Goal: Task Accomplishment & Management: Use online tool/utility

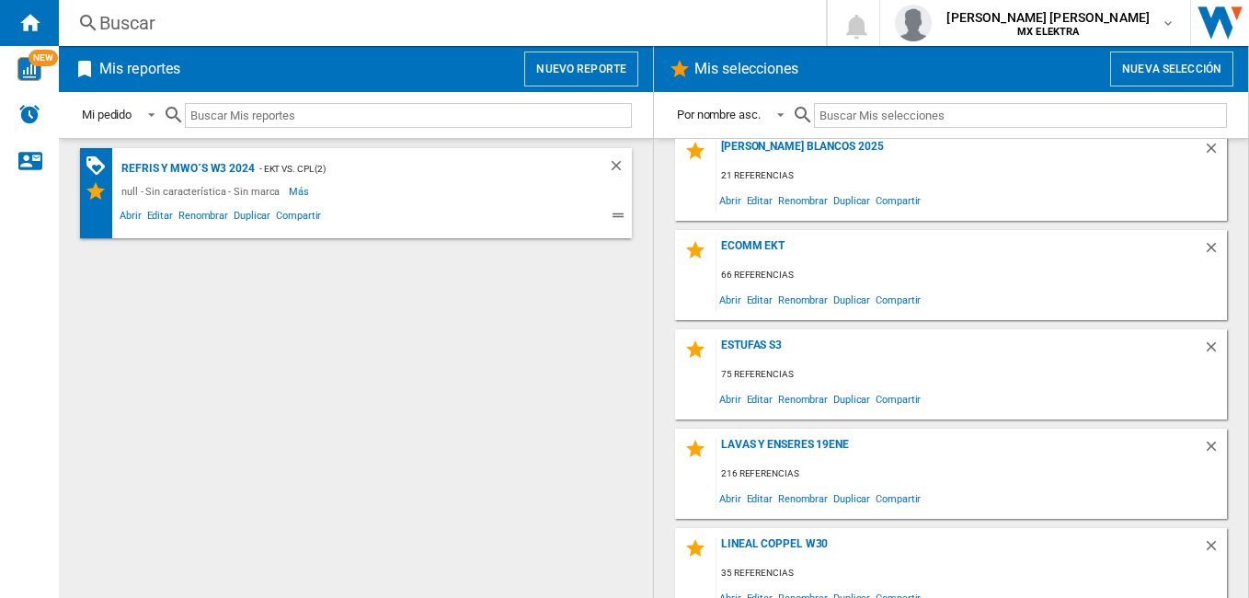
scroll to position [18, 0]
click at [1203, 241] on ng-md-icon "Borrar" at bounding box center [1214, 249] width 22 height 22
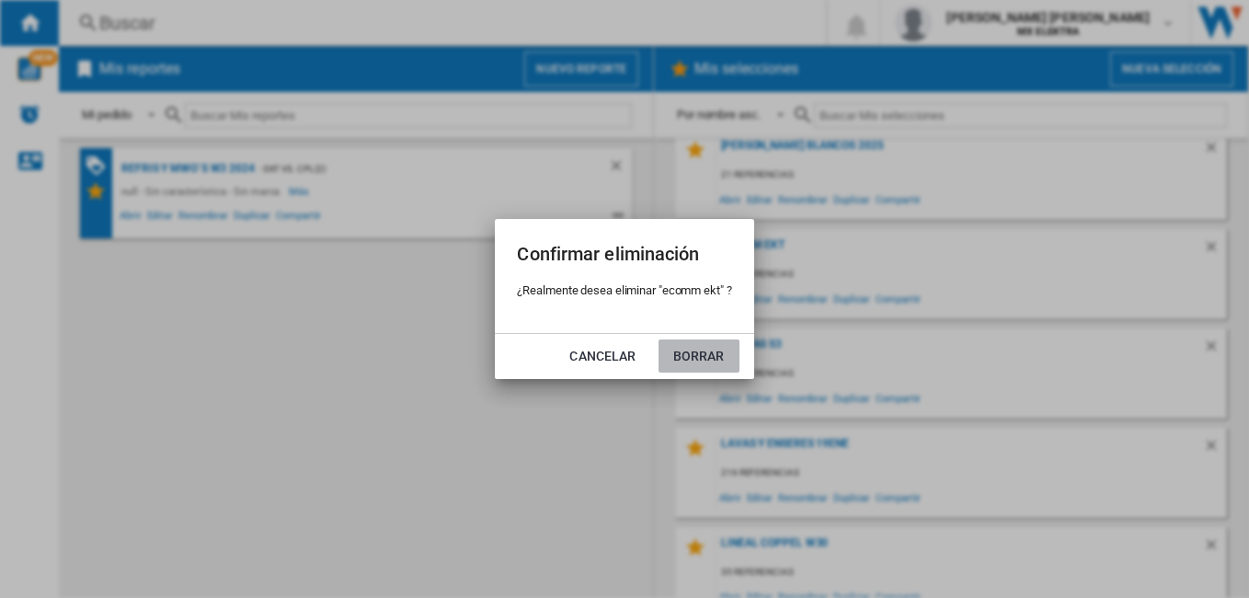
click at [703, 349] on button "Borrar" at bounding box center [698, 355] width 81 height 33
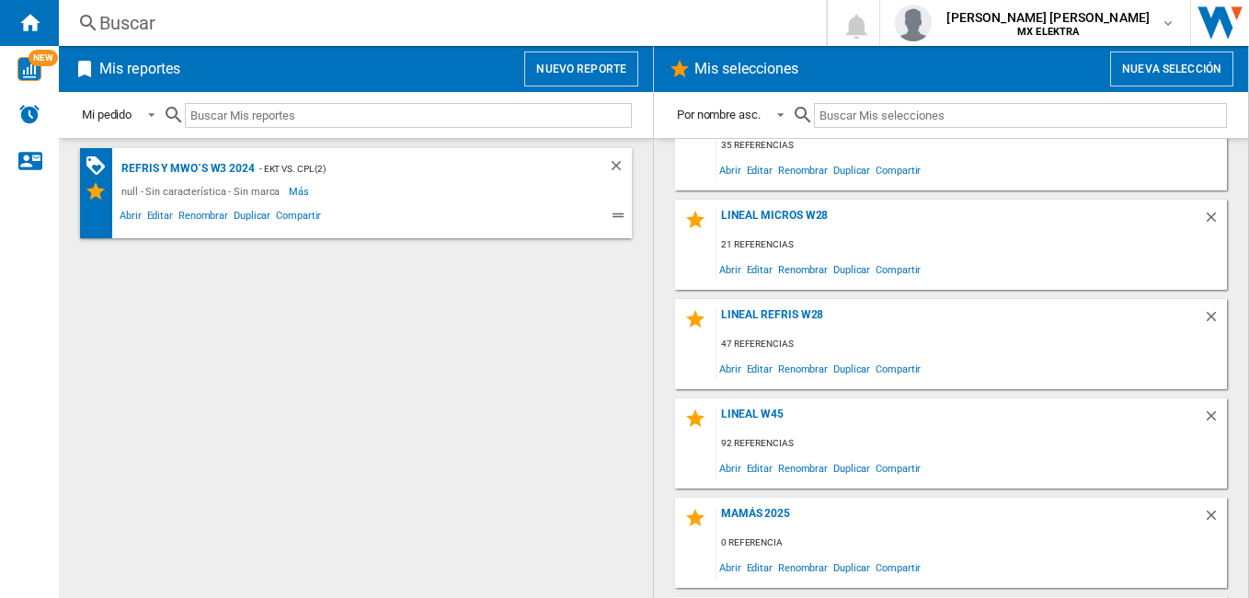
scroll to position [311, 0]
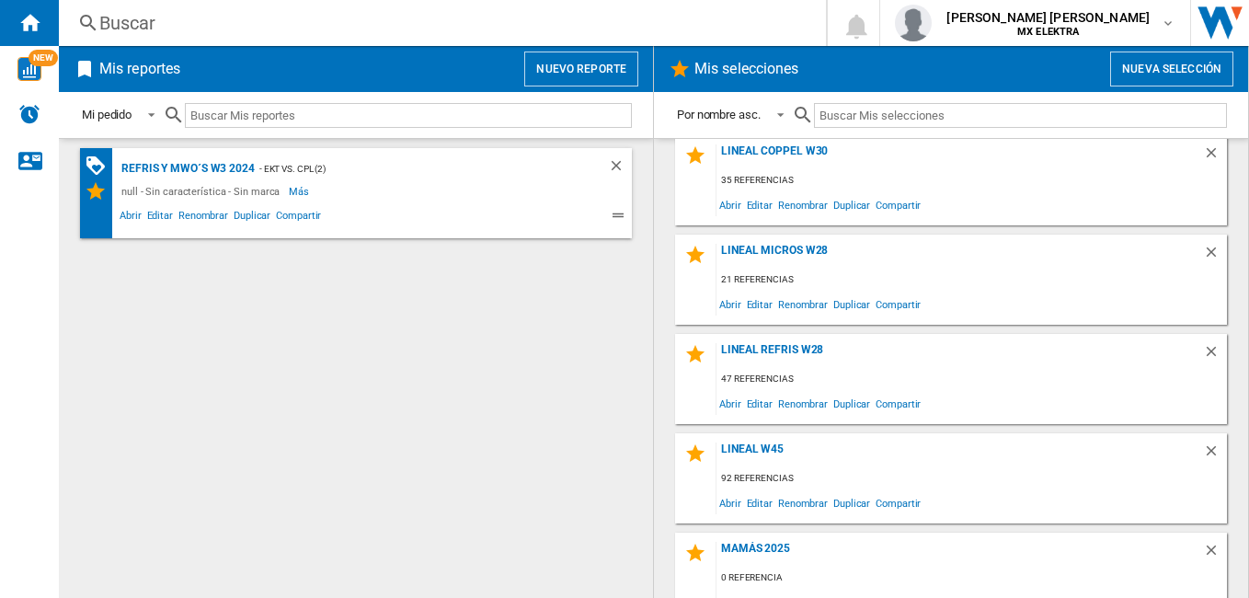
click at [1164, 55] on button "Nueva selección" at bounding box center [1171, 68] width 123 height 35
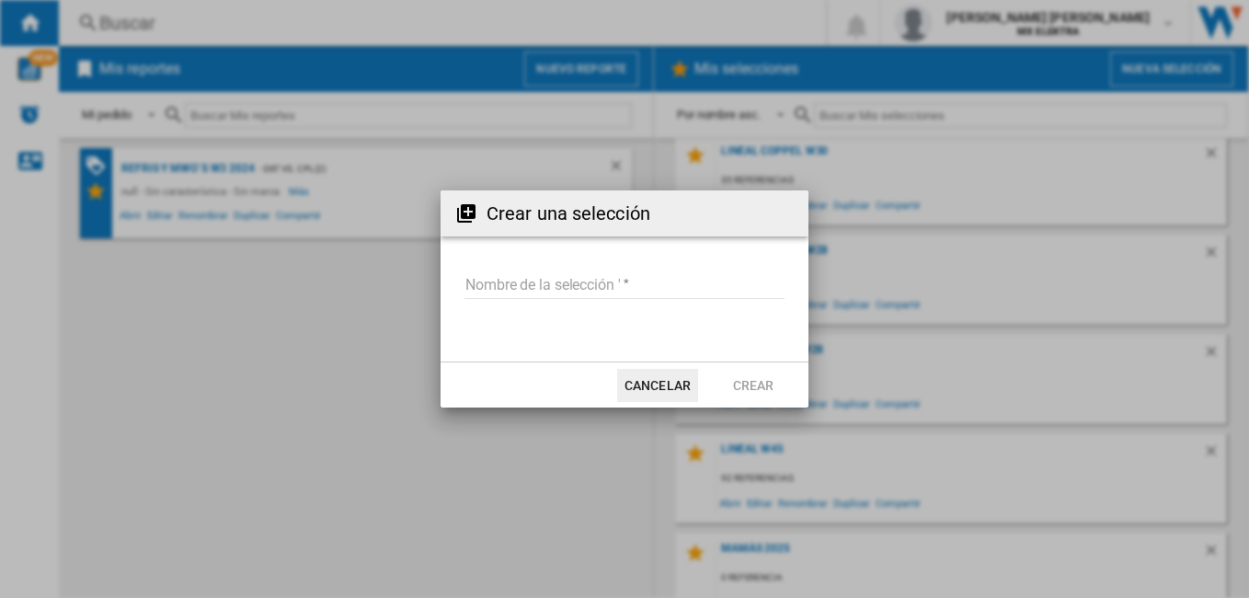
click at [606, 288] on input "Nombre de la selección '" at bounding box center [624, 285] width 320 height 28
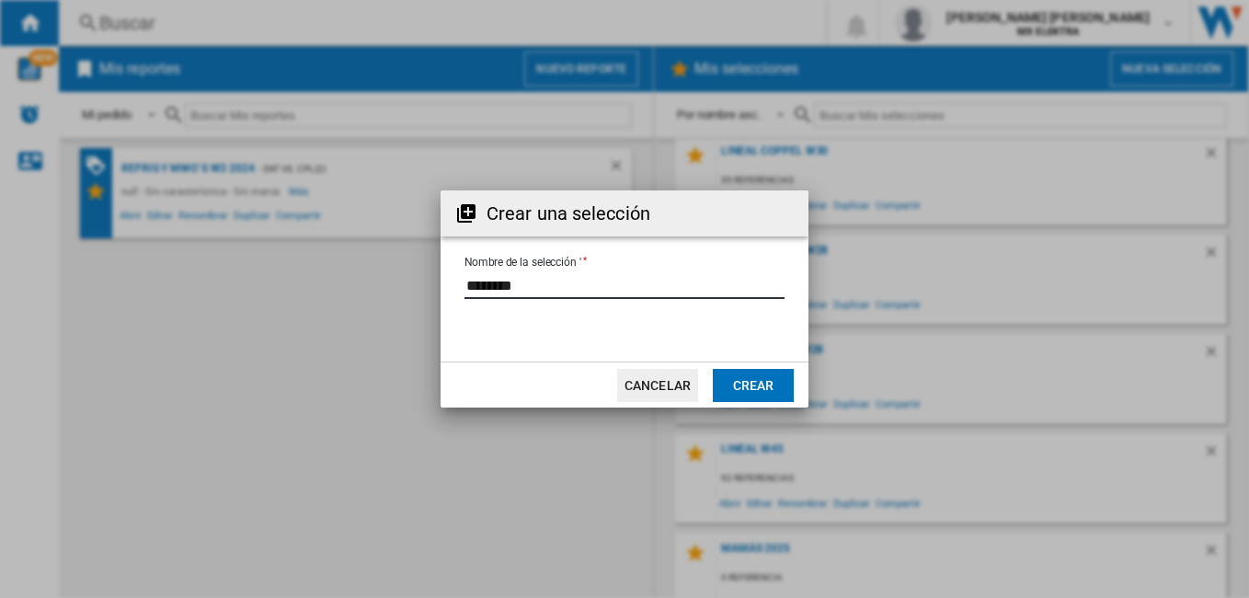
type input "********"
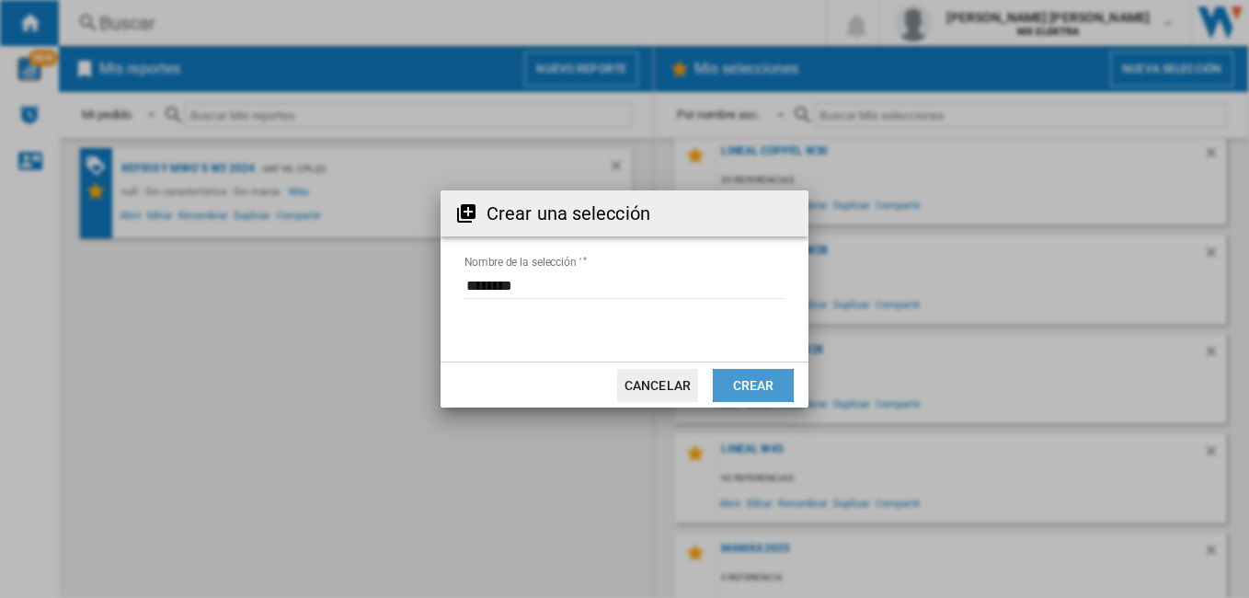
click at [757, 383] on button "Crear" at bounding box center [753, 385] width 81 height 33
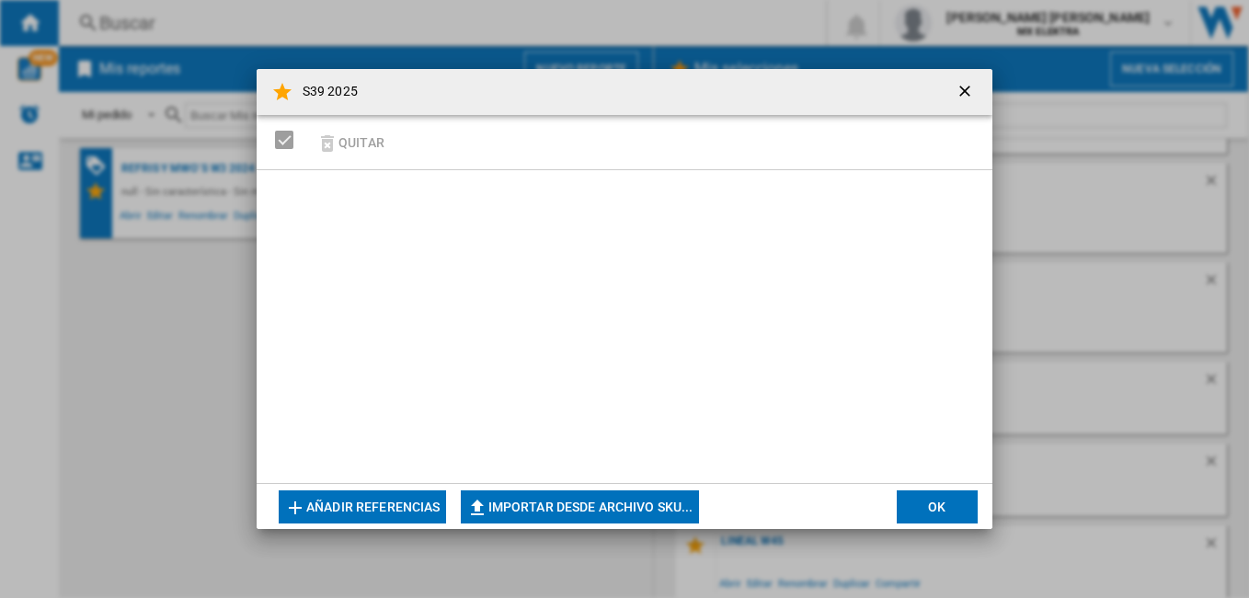
scroll to position [1329, 0]
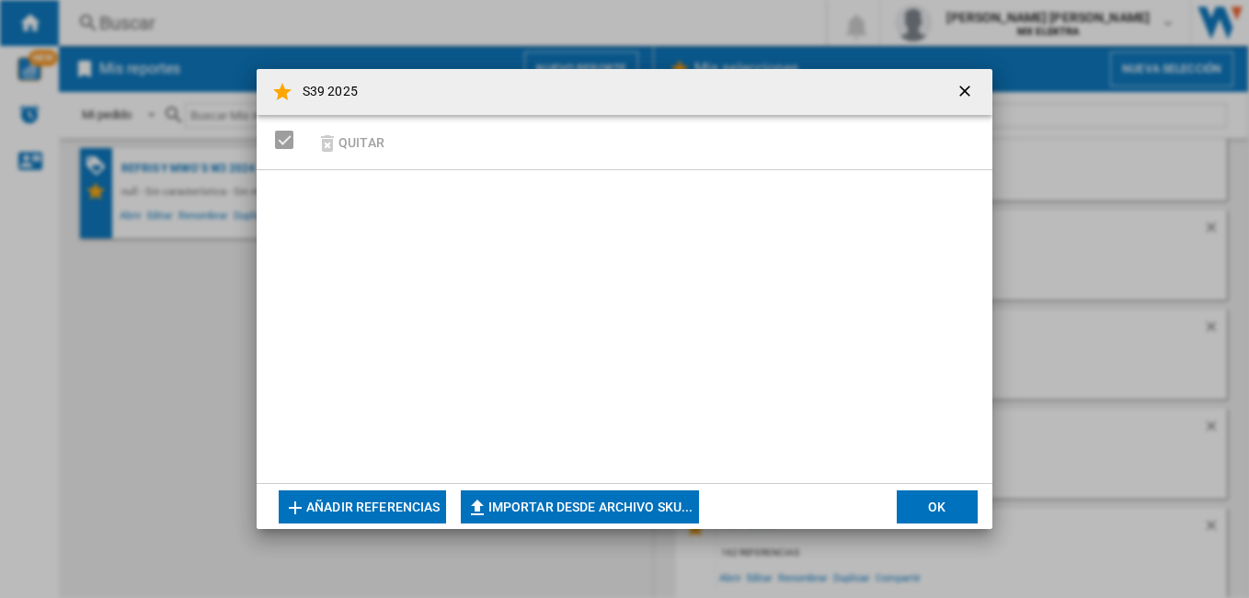
click at [507, 509] on button "Importar desde archivo SKU..." at bounding box center [580, 506] width 238 height 33
type input "**********"
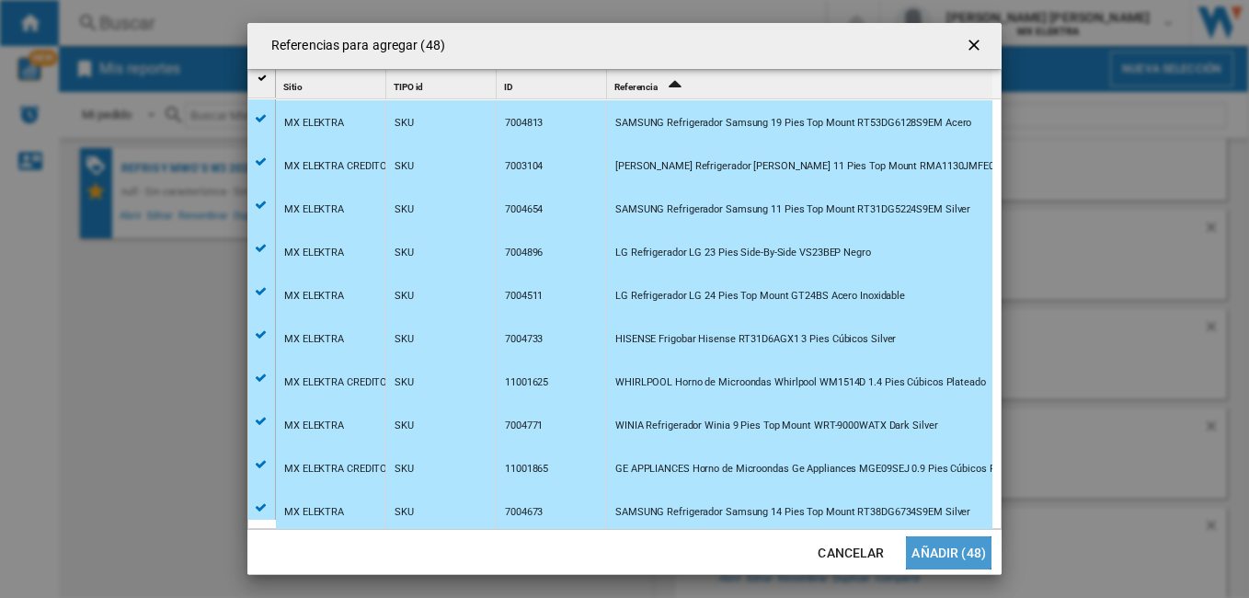
click at [946, 553] on button "Añadir (48)" at bounding box center [949, 552] width 86 height 33
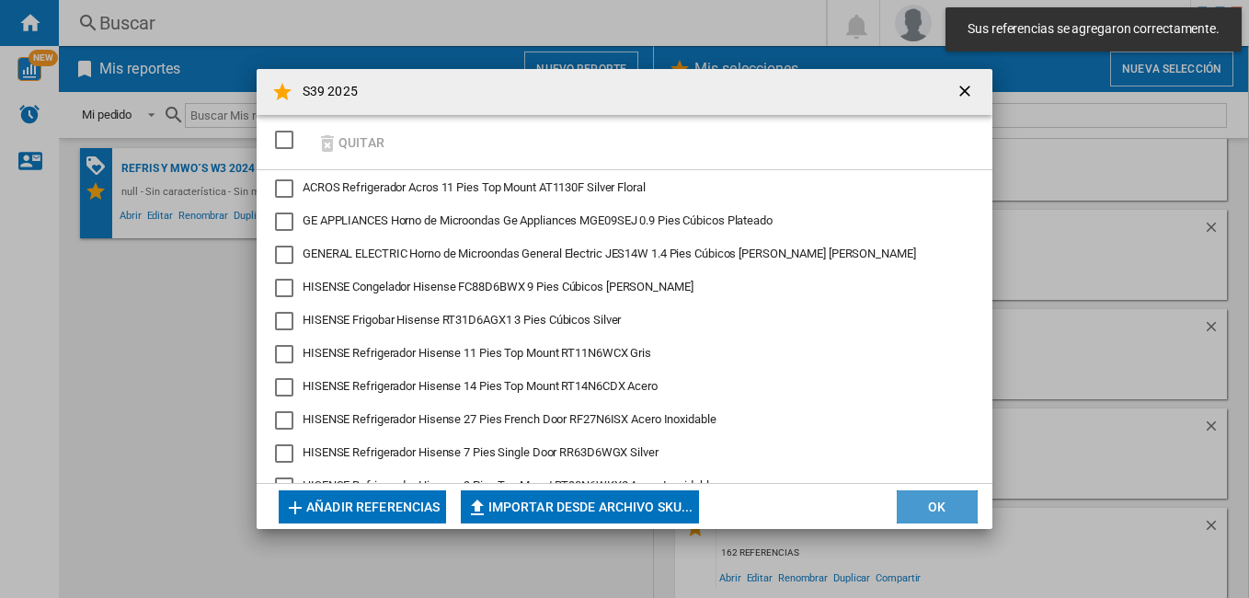
click at [930, 499] on button "OK" at bounding box center [937, 506] width 81 height 33
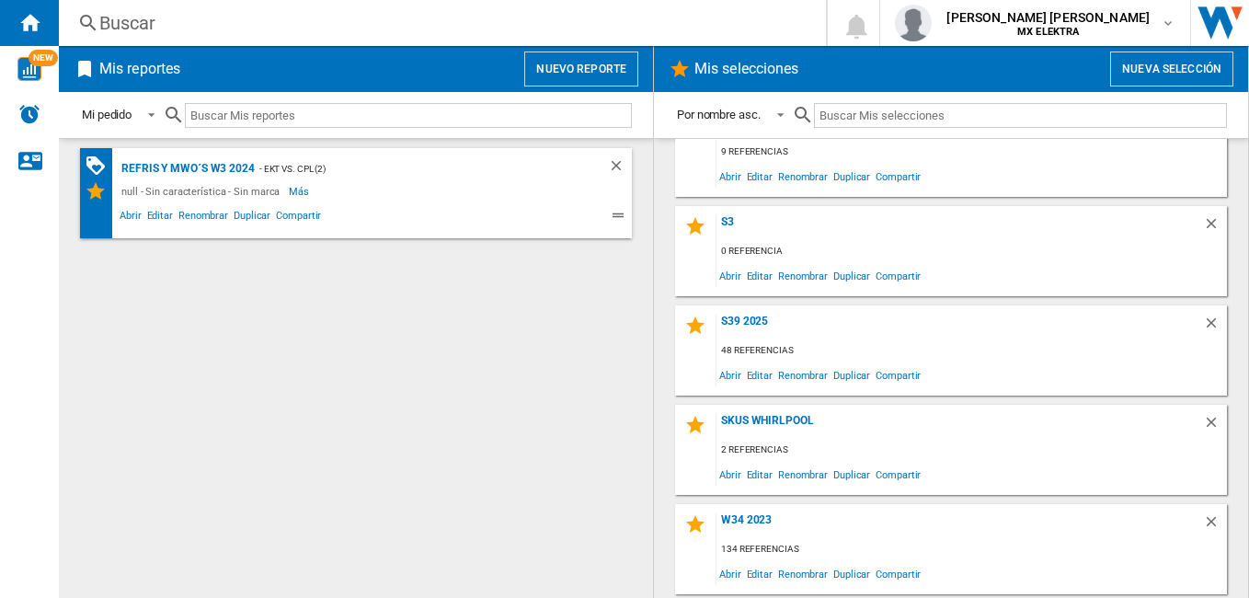
scroll to position [1133, 0]
click at [589, 67] on button "Nuevo reporte" at bounding box center [581, 68] width 114 height 35
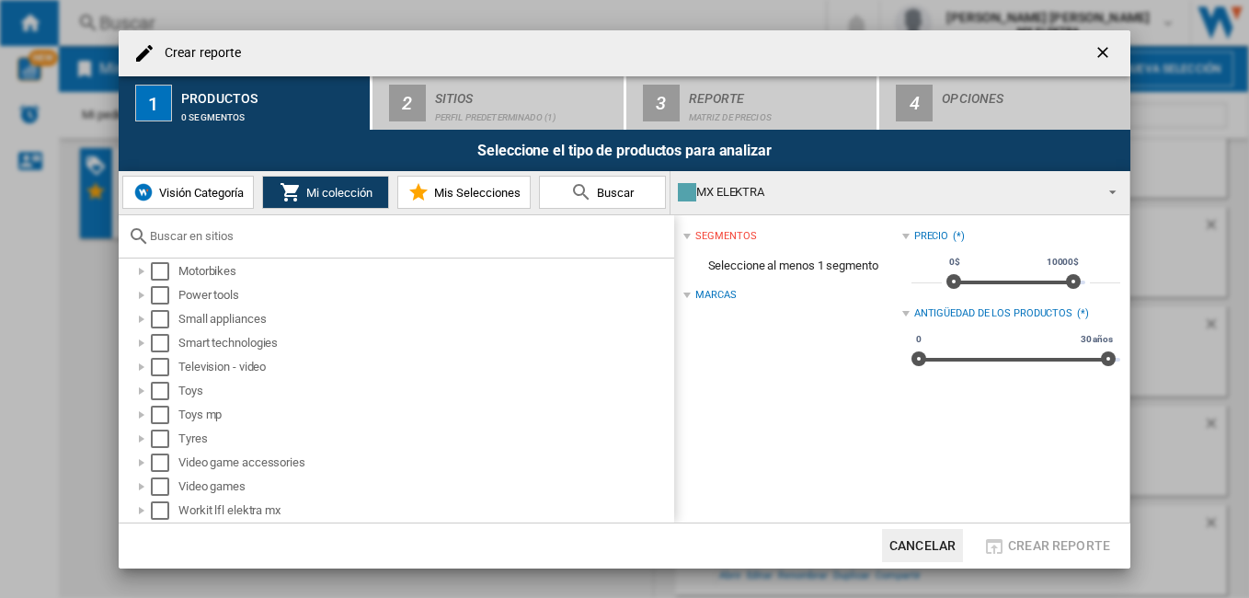
scroll to position [0, 0]
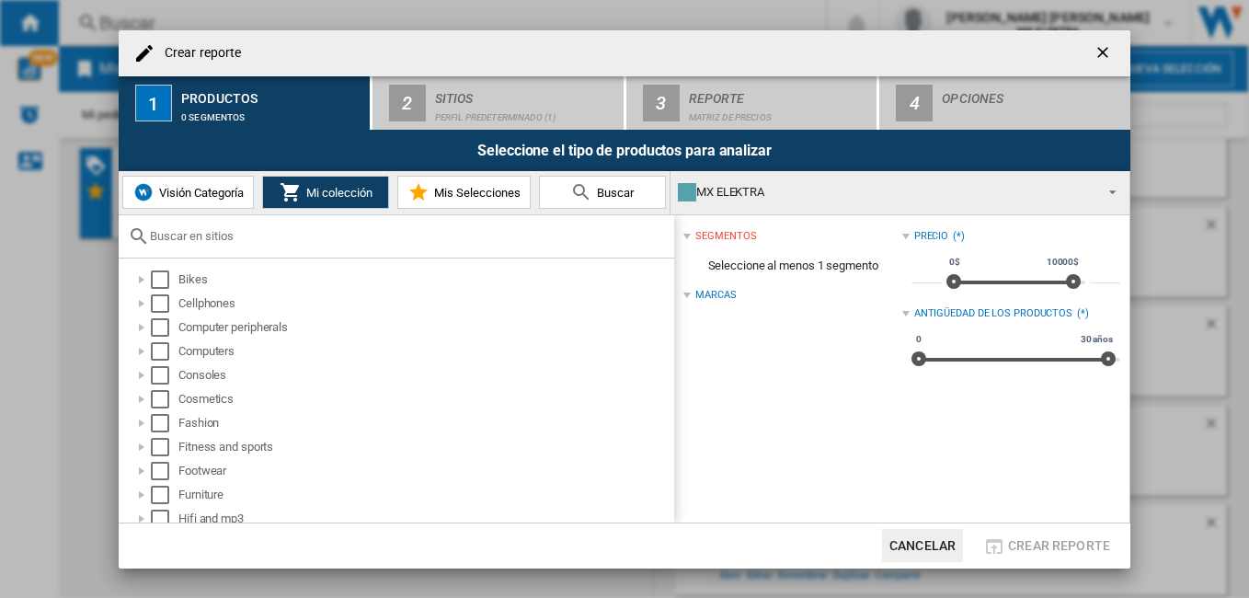
click at [468, 186] on span "Mis Selecciones" at bounding box center [474, 193] width 91 height 14
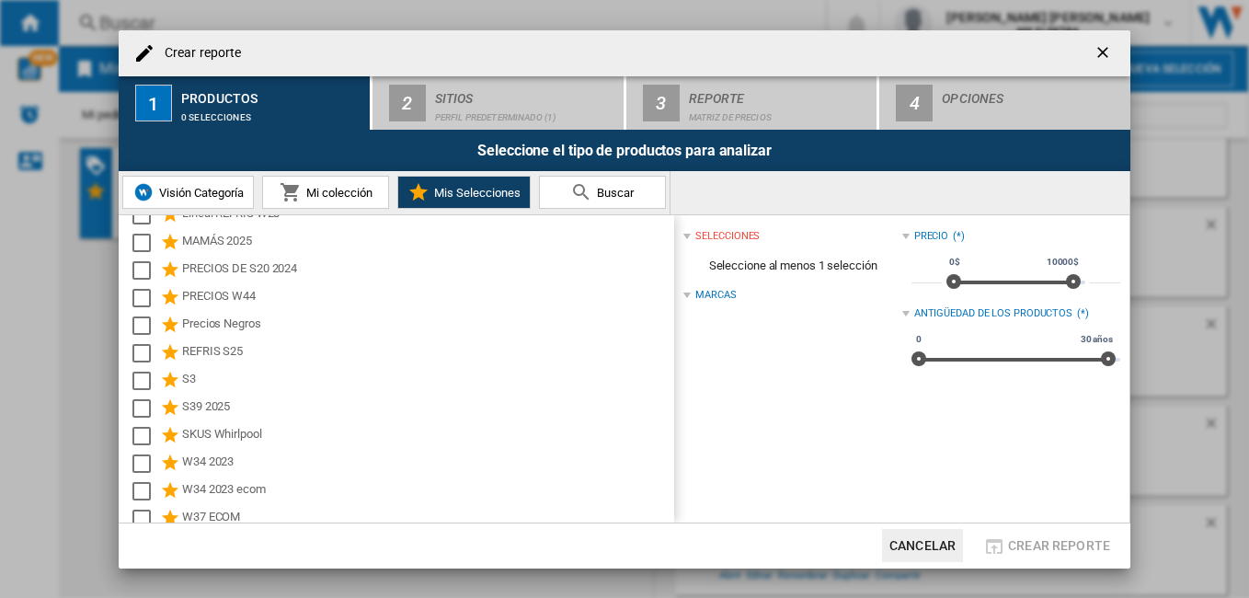
scroll to position [199, 0]
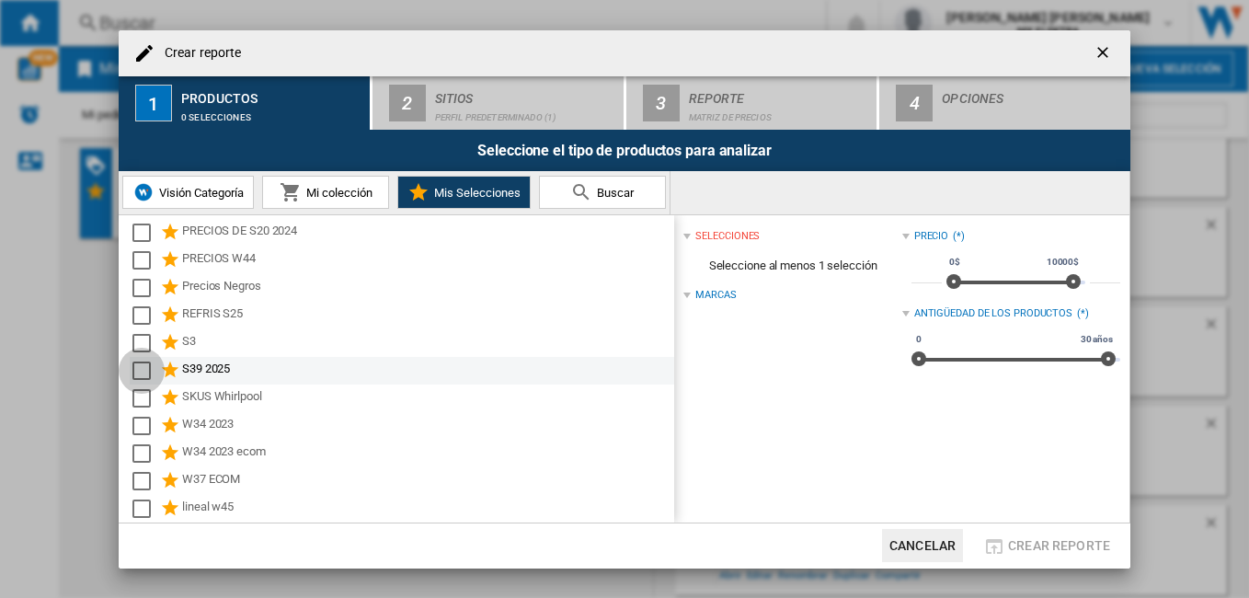
click at [145, 371] on div "Select" at bounding box center [141, 370] width 18 height 18
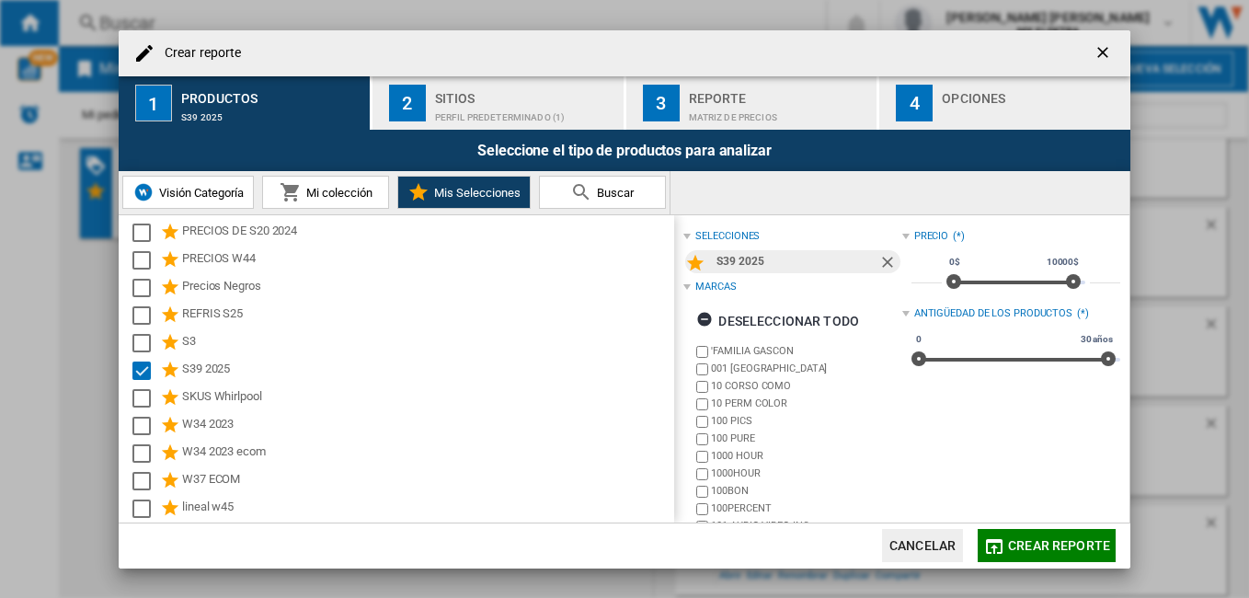
click at [497, 96] on div "Sitios" at bounding box center [525, 93] width 181 height 19
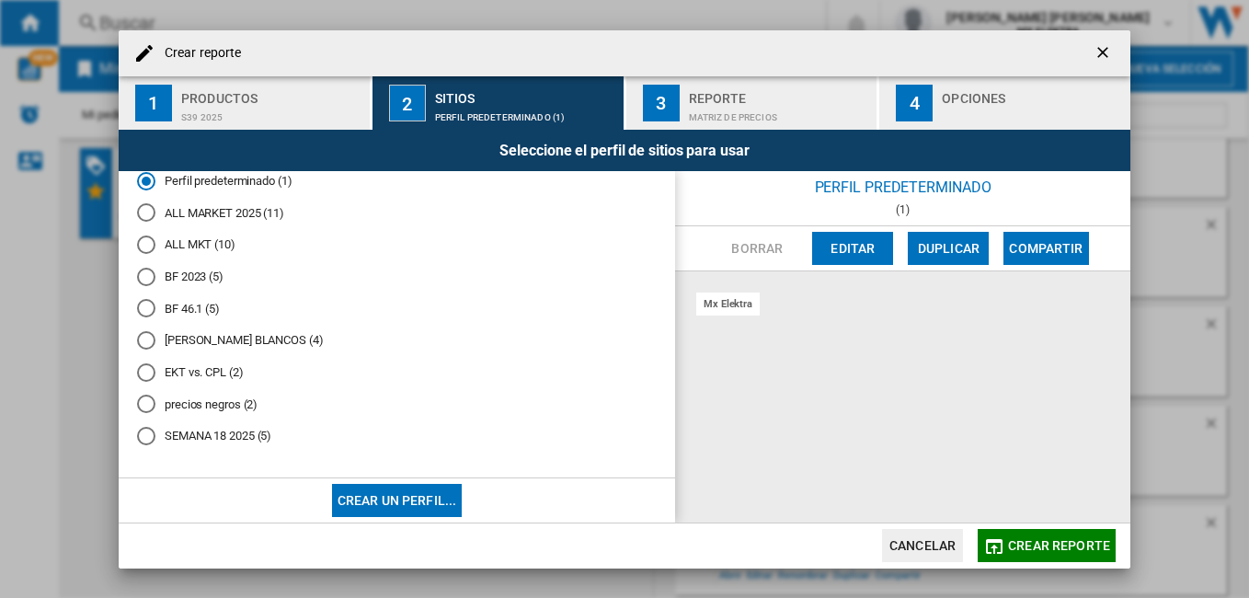
scroll to position [0, 0]
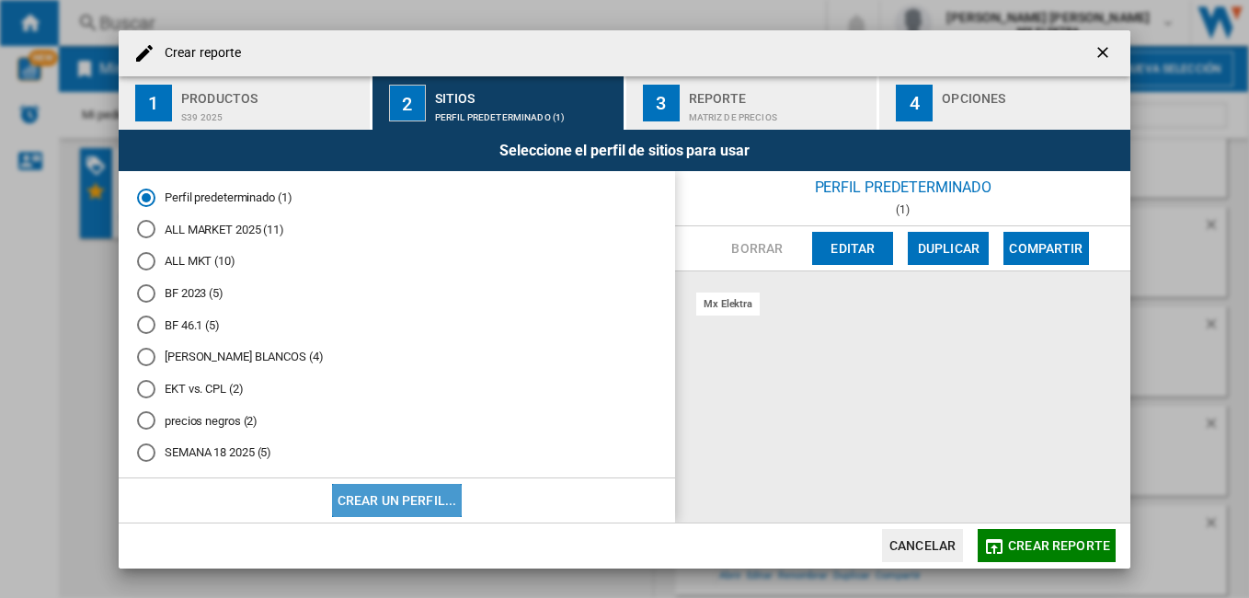
click at [413, 505] on button "Crear un perfil..." at bounding box center [397, 500] width 131 height 33
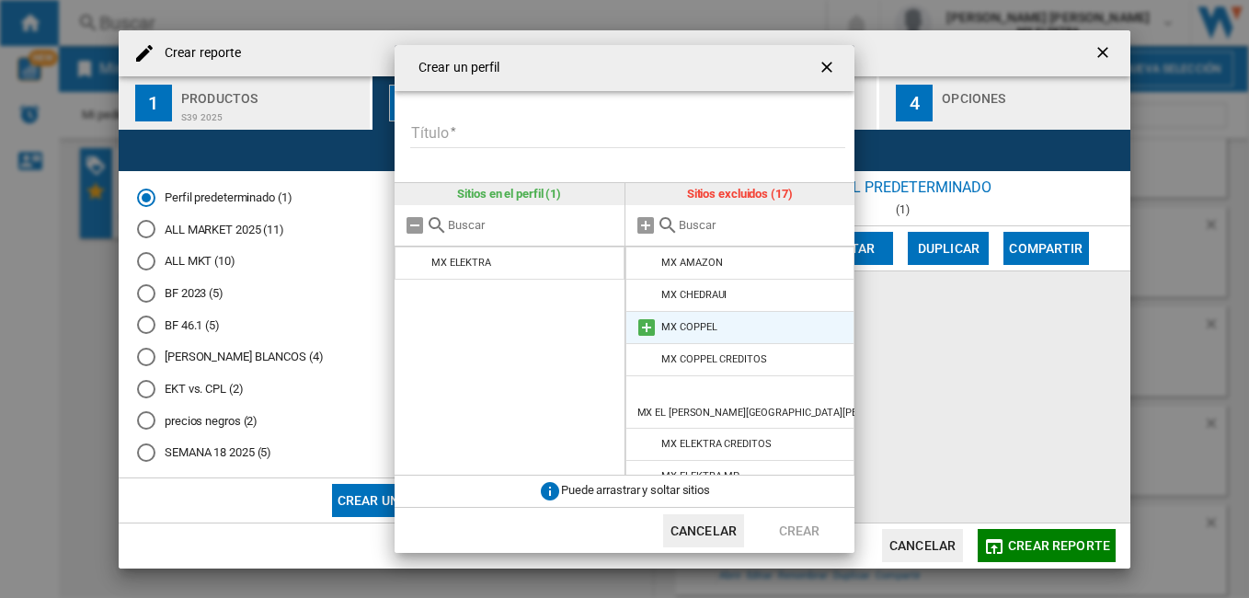
click at [733, 335] on li "MX COPPEL" at bounding box center [740, 327] width 230 height 33
click at [642, 327] on md-icon at bounding box center [646, 327] width 22 height 22
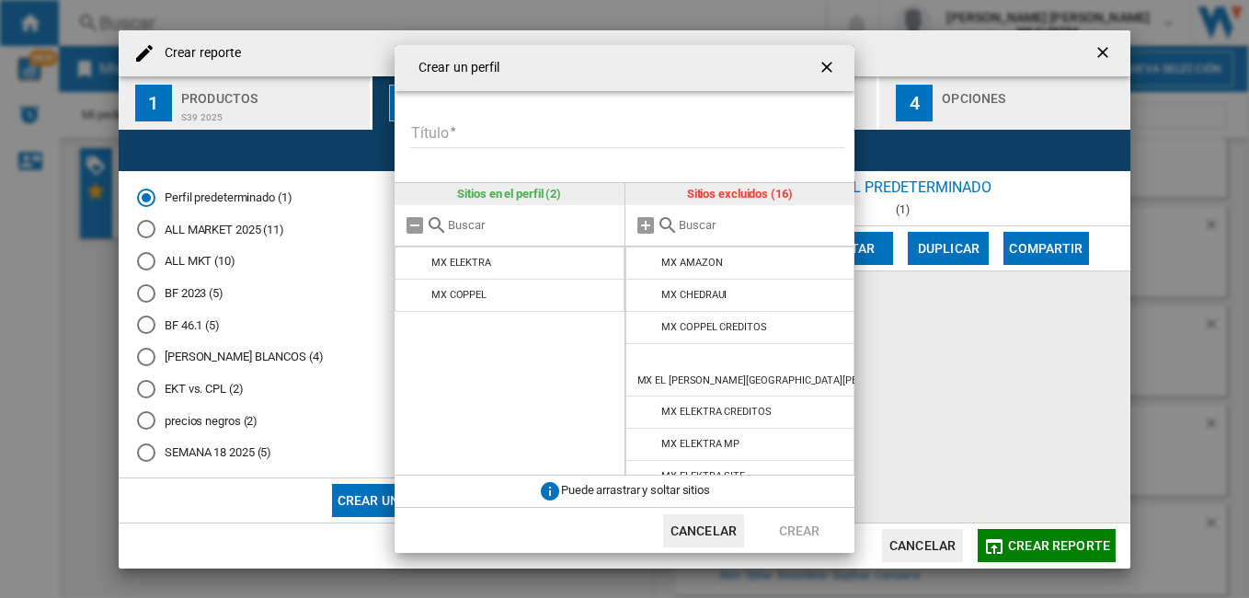
click at [487, 142] on input "Título" at bounding box center [627, 134] width 435 height 28
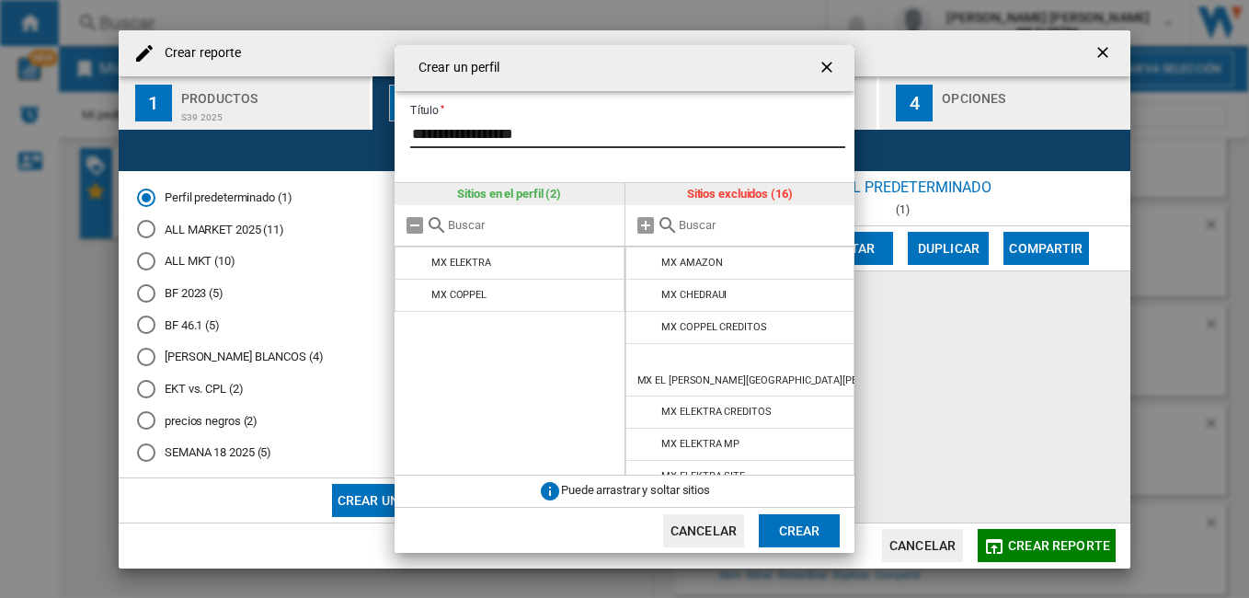
type input "**********"
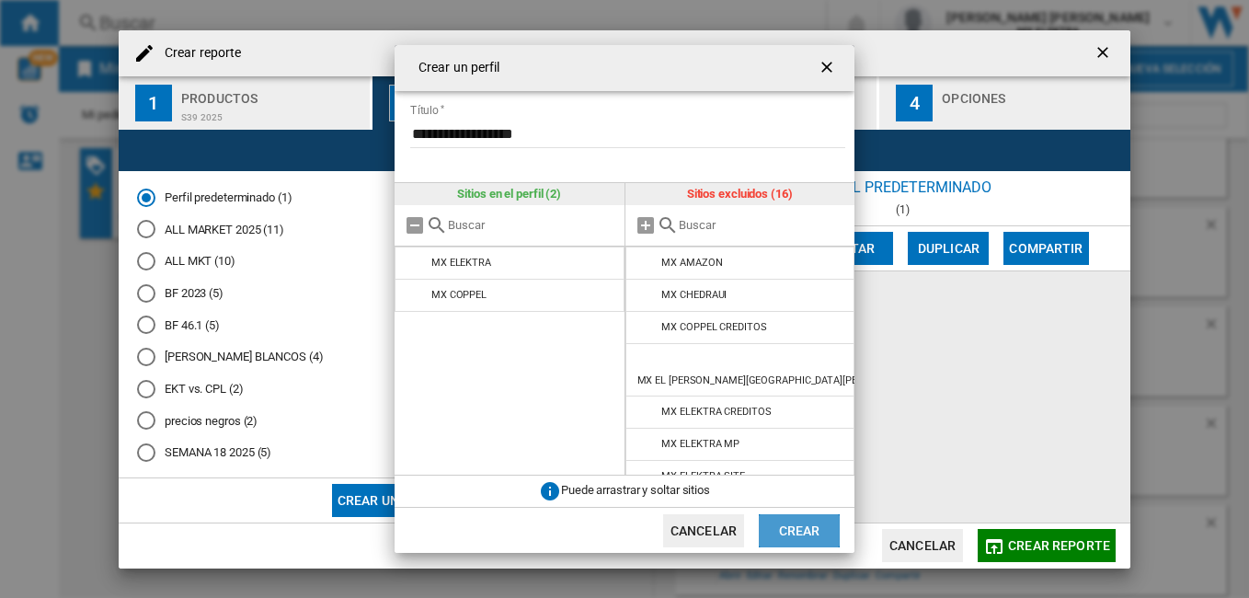
click at [790, 523] on button "Crear" at bounding box center [799, 530] width 81 height 33
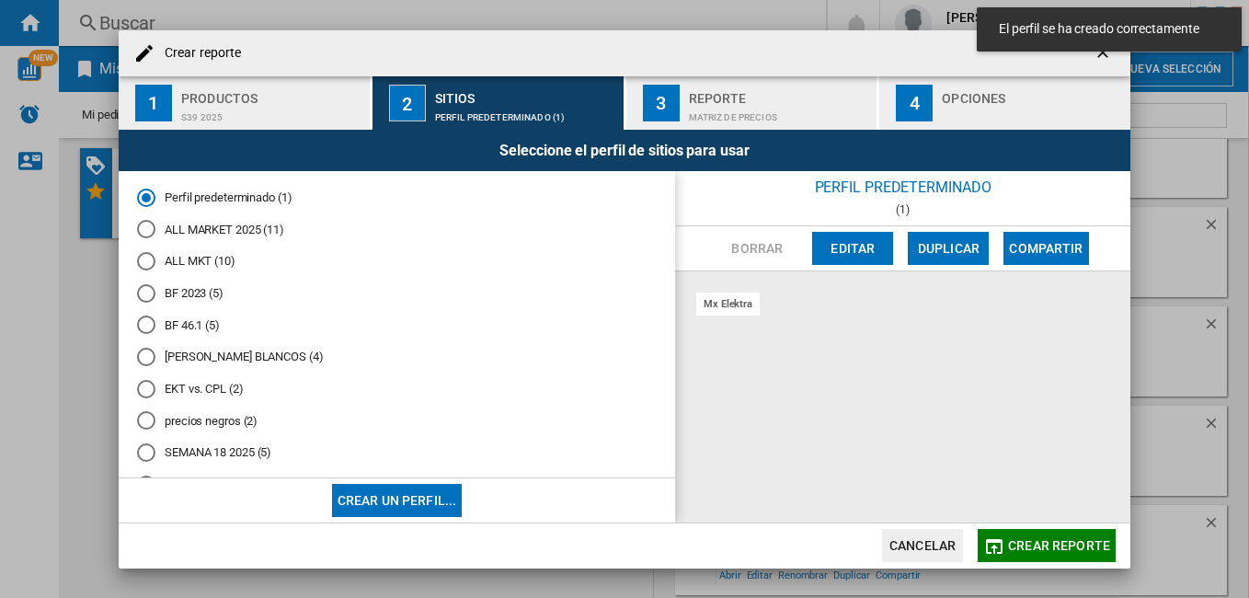
scroll to position [49, 0]
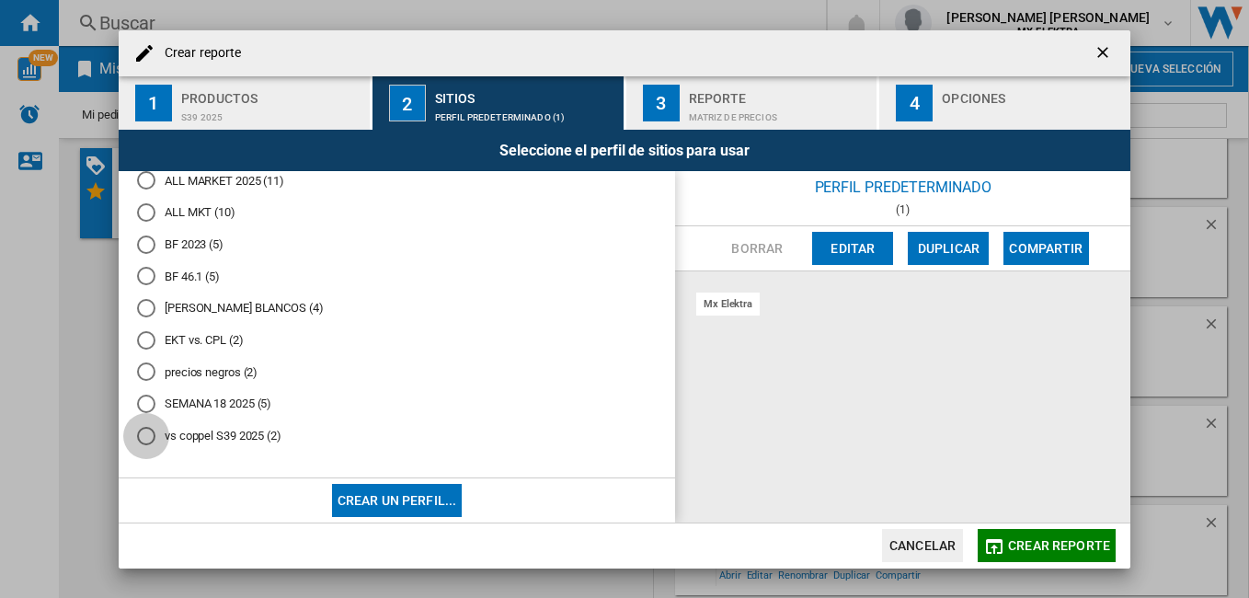
click at [154, 435] on div "vs coppel S39 2025 (2)" at bounding box center [146, 436] width 18 height 18
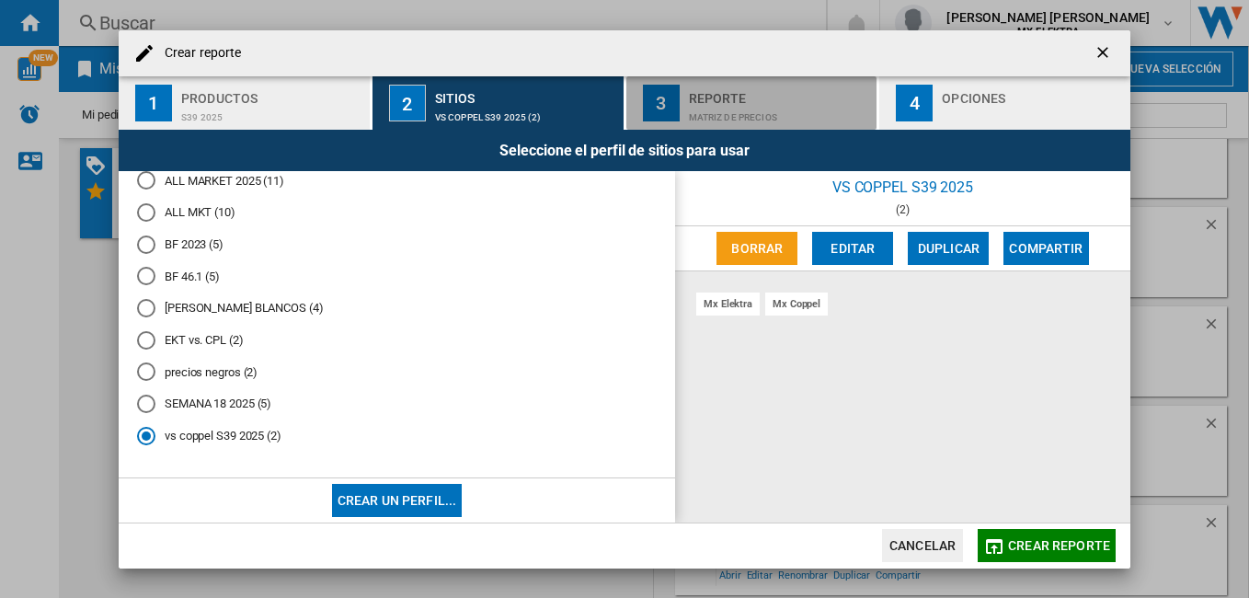
click at [723, 91] on div "Reporte" at bounding box center [779, 93] width 181 height 19
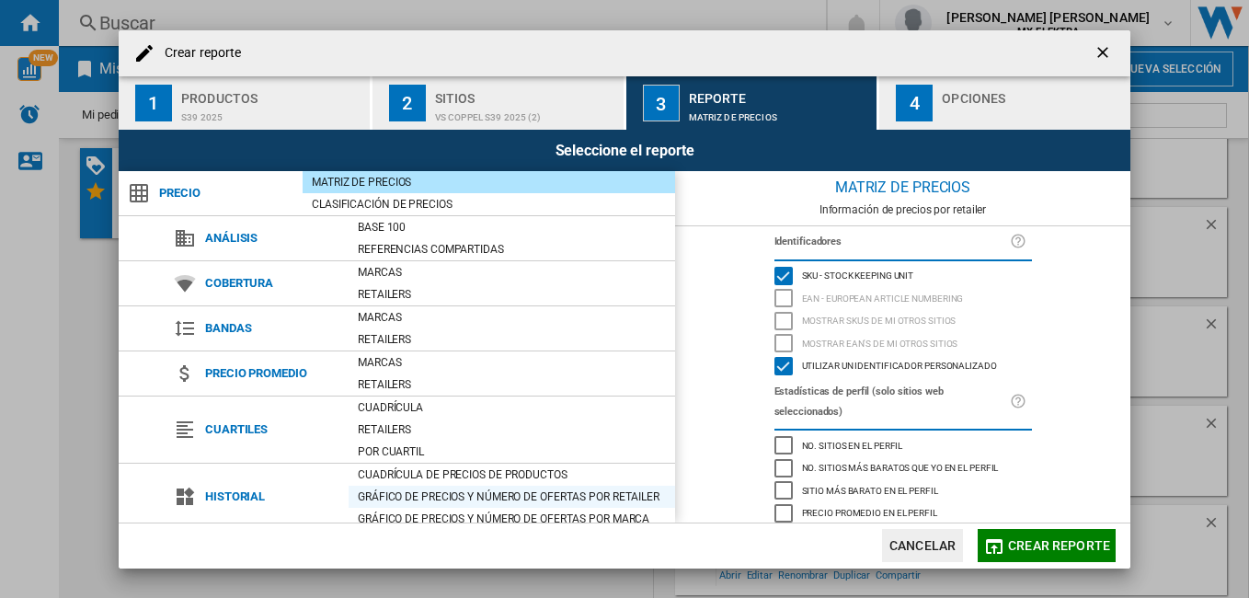
scroll to position [143, 0]
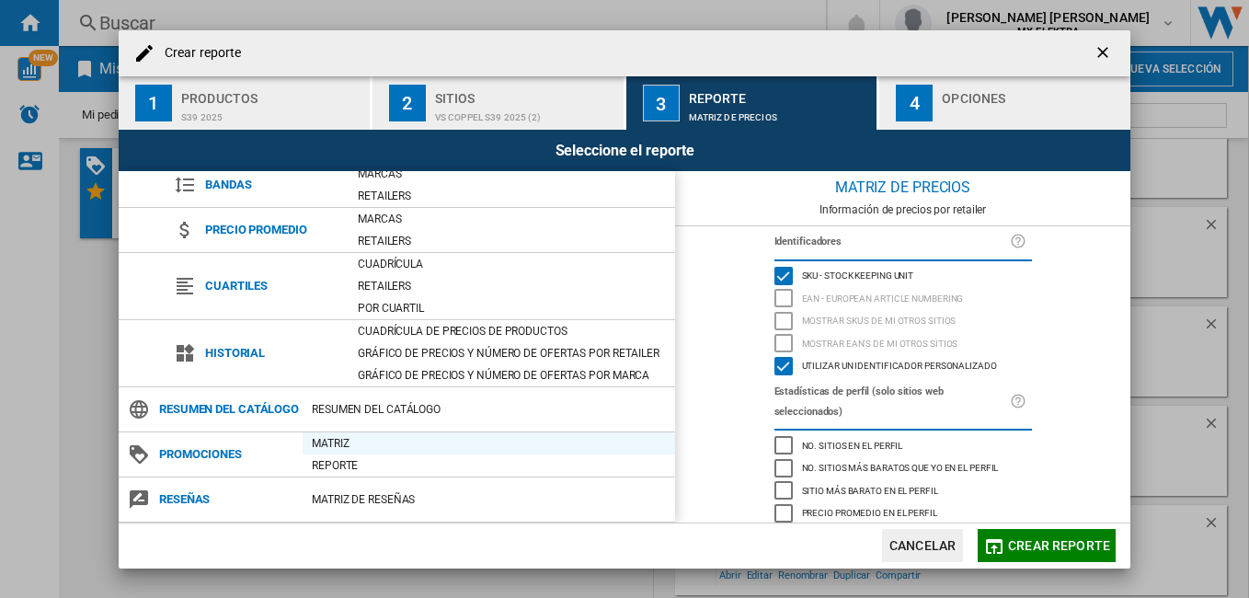
click at [398, 444] on div "Matriz" at bounding box center [489, 443] width 372 height 18
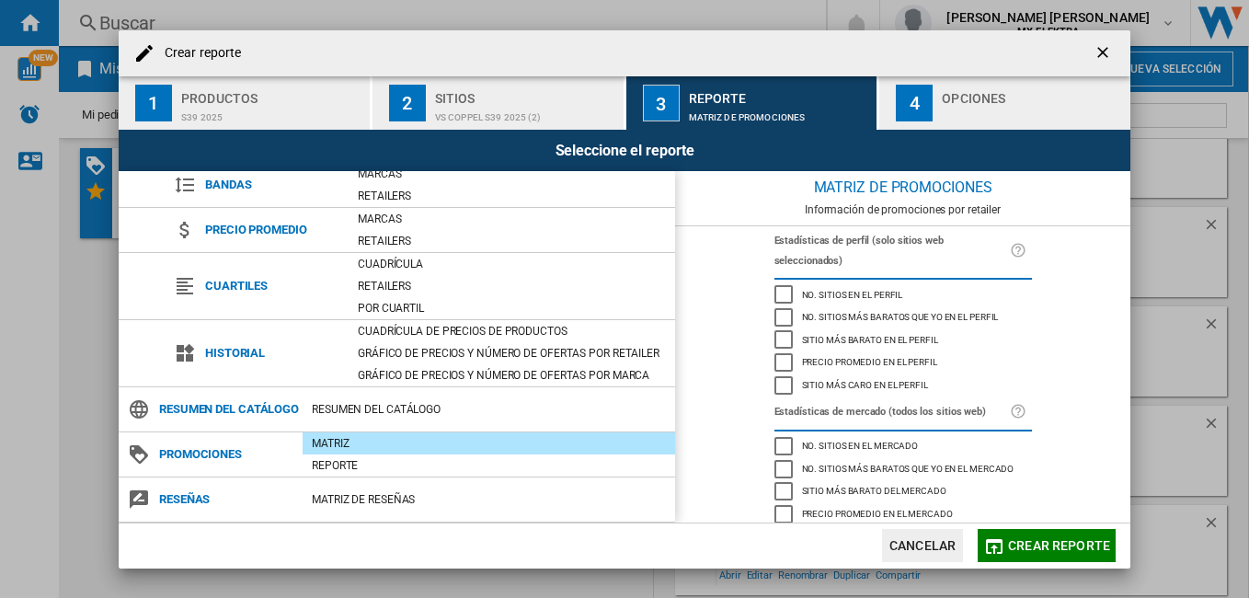
scroll to position [183, 0]
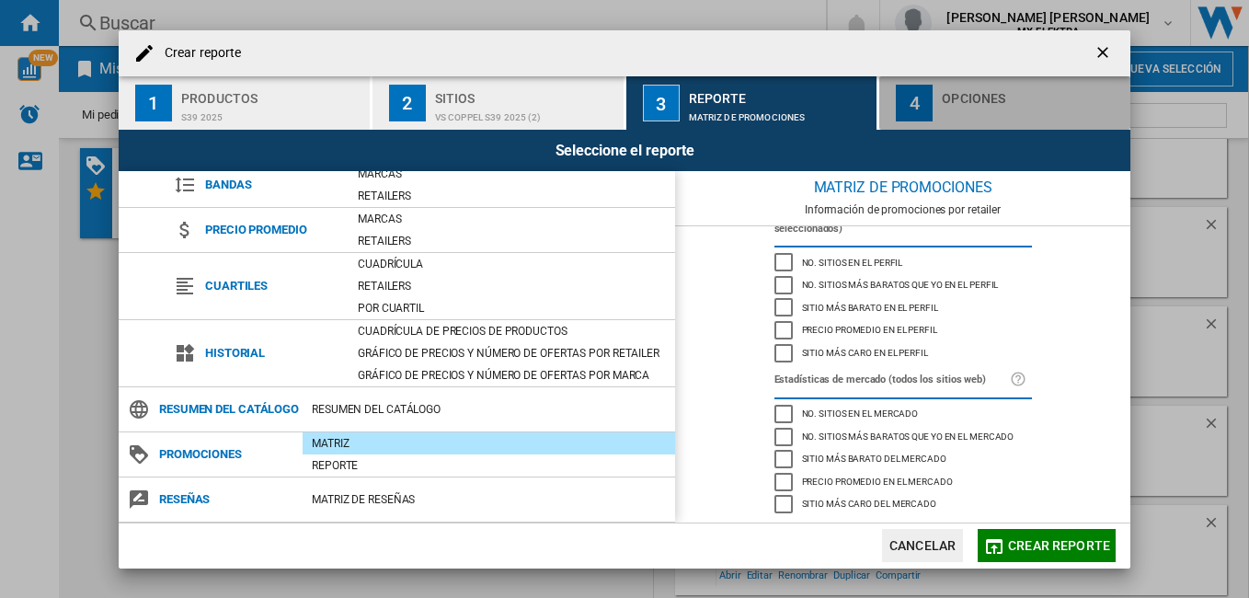
click at [931, 95] on div "4" at bounding box center [914, 103] width 37 height 37
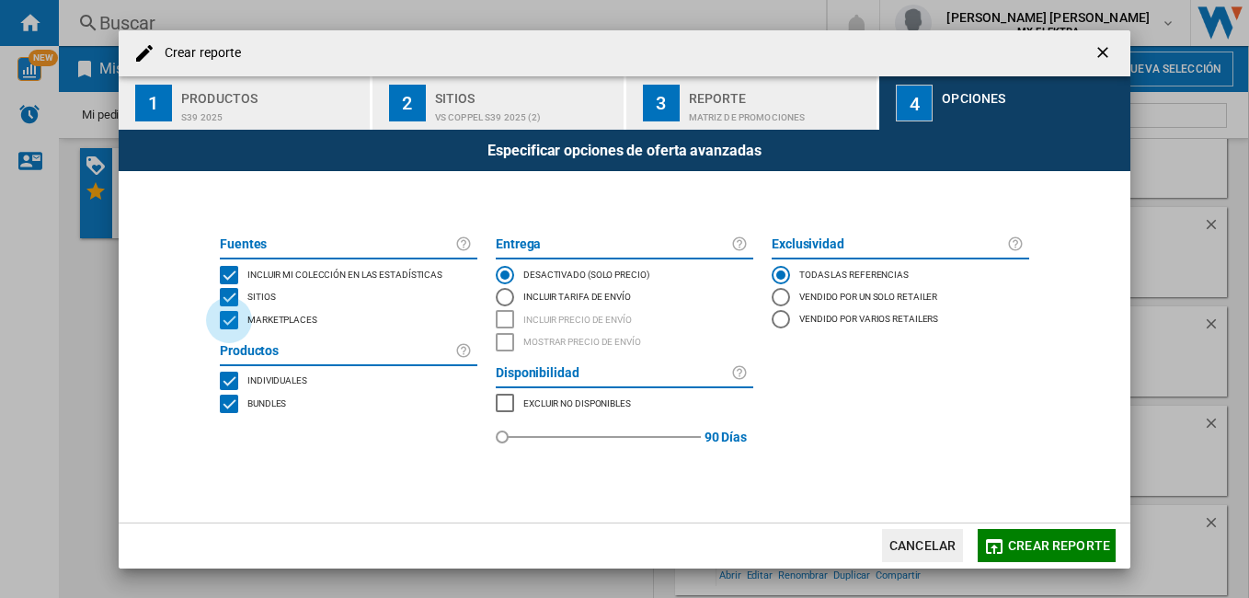
click at [229, 322] on div "MARKETPLACES" at bounding box center [229, 320] width 18 height 18
click at [235, 402] on div "BUNDLES" at bounding box center [229, 403] width 18 height 18
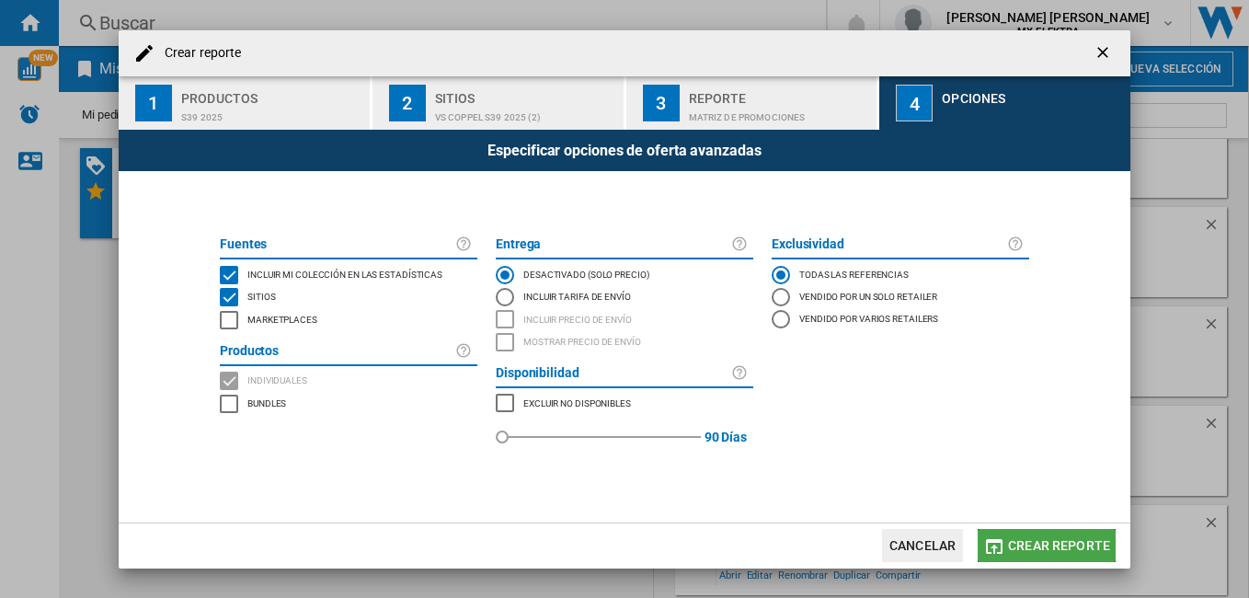
click at [1049, 544] on span "Crear reporte" at bounding box center [1059, 545] width 102 height 15
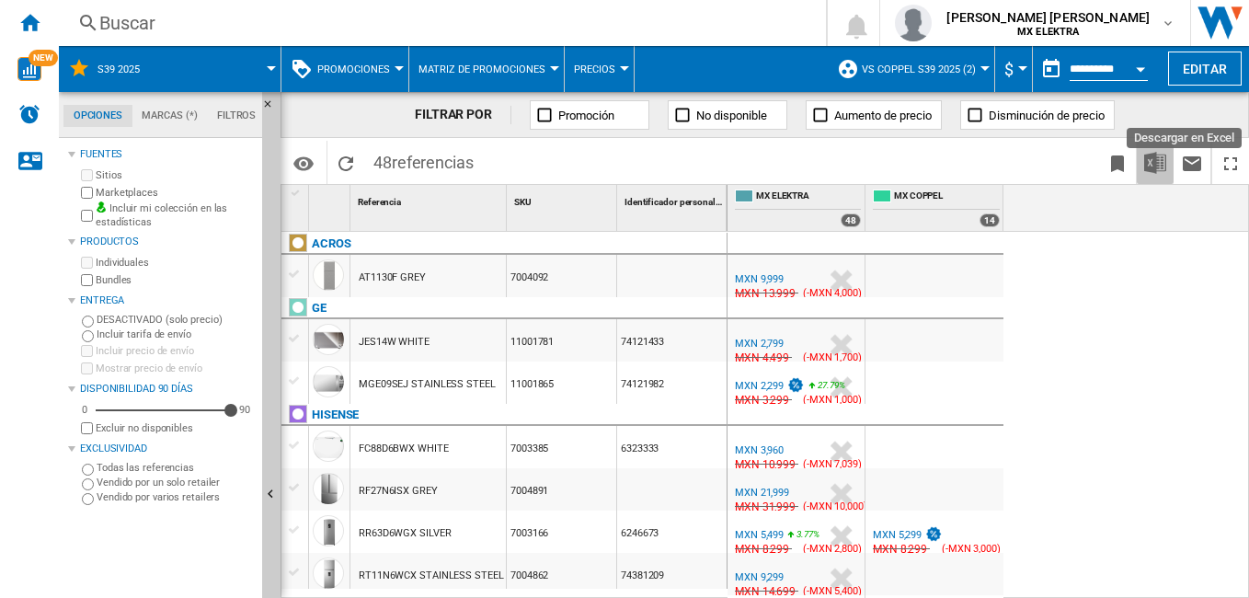
click at [1155, 166] on img "Descargar en Excel" at bounding box center [1155, 163] width 22 height 22
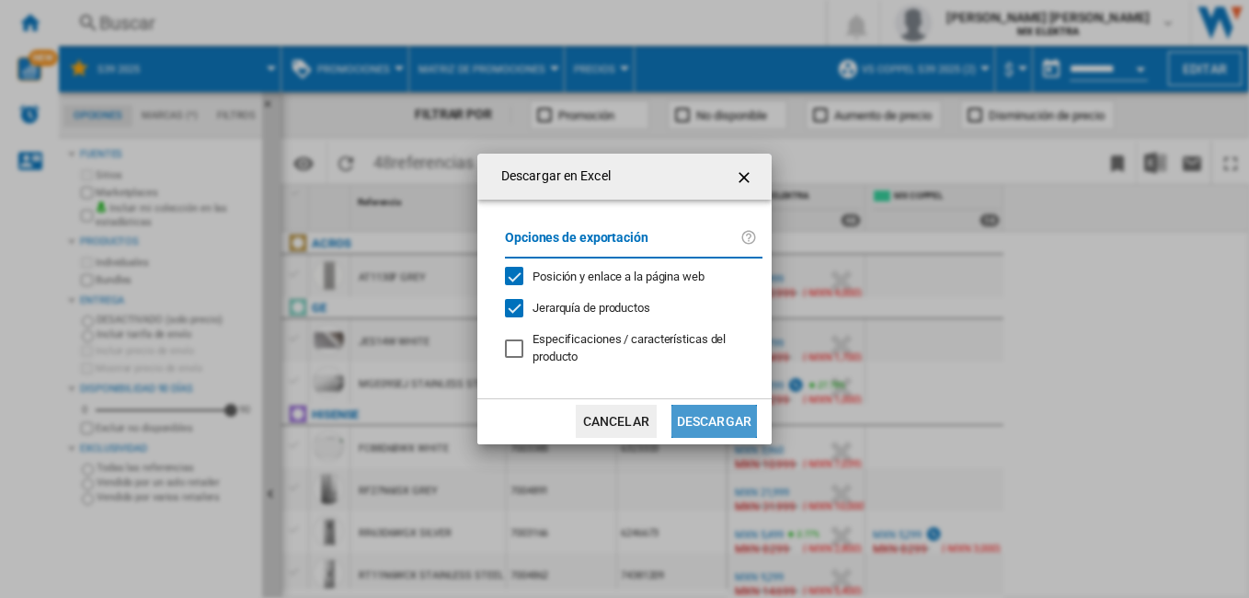
click at [708, 417] on button "Descargar" at bounding box center [714, 421] width 86 height 33
